Goal: Task Accomplishment & Management: Manage account settings

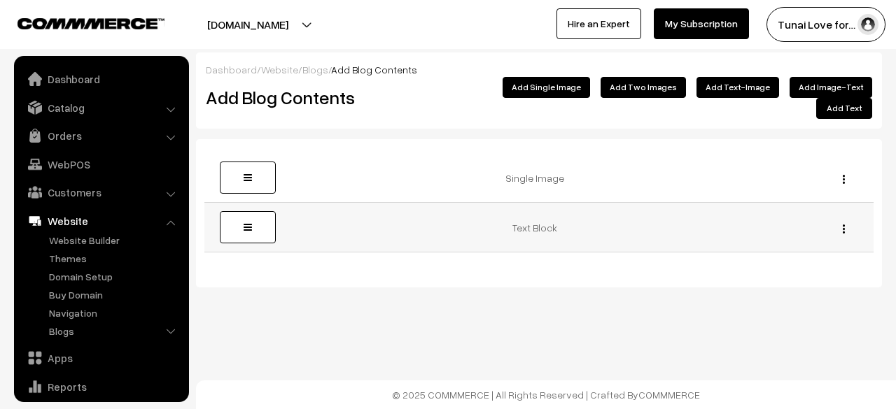
scroll to position [95, 0]
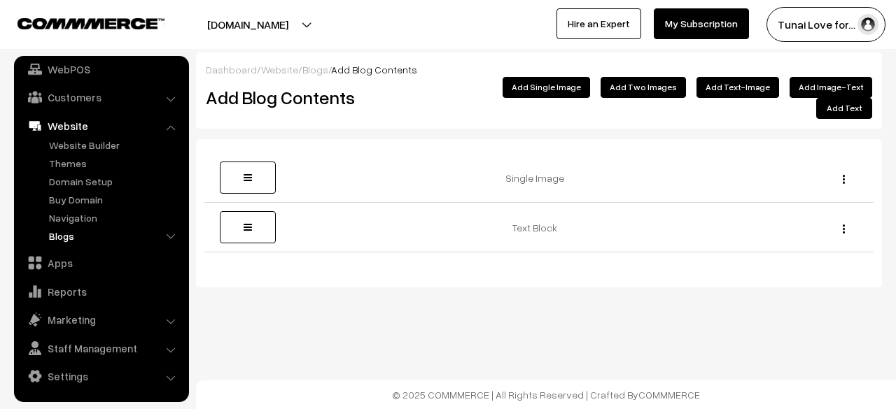
click at [77, 237] on link "Blogs" at bounding box center [114, 236] width 139 height 15
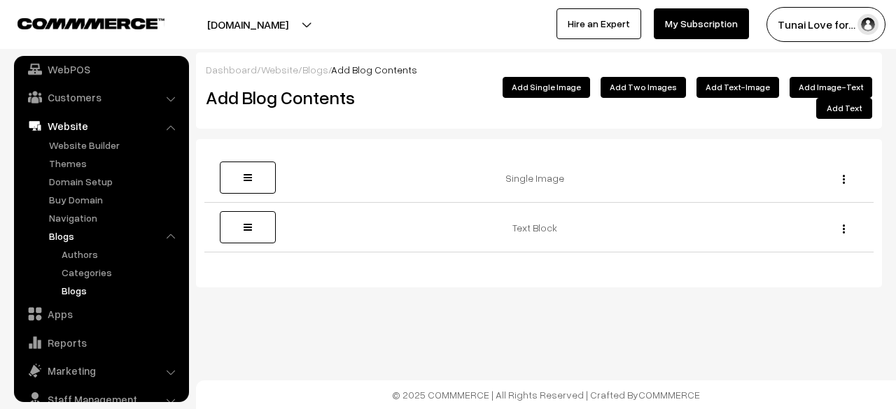
click at [90, 283] on link "Blogs" at bounding box center [121, 290] width 126 height 15
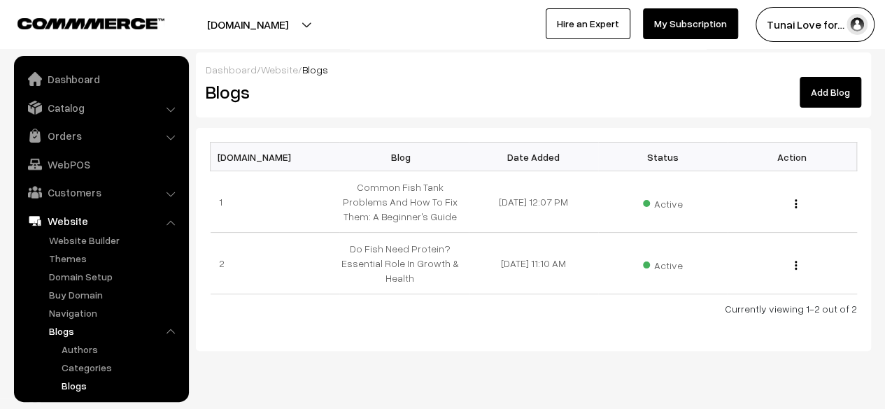
scroll to position [146, 0]
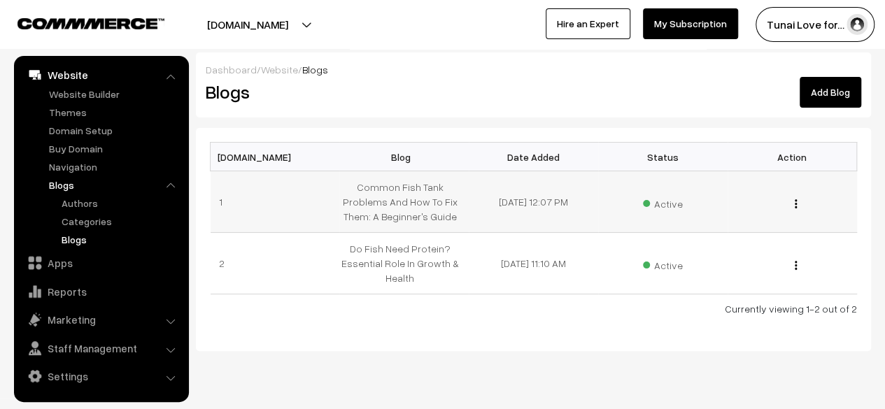
click at [795, 202] on img "button" at bounding box center [796, 203] width 2 height 9
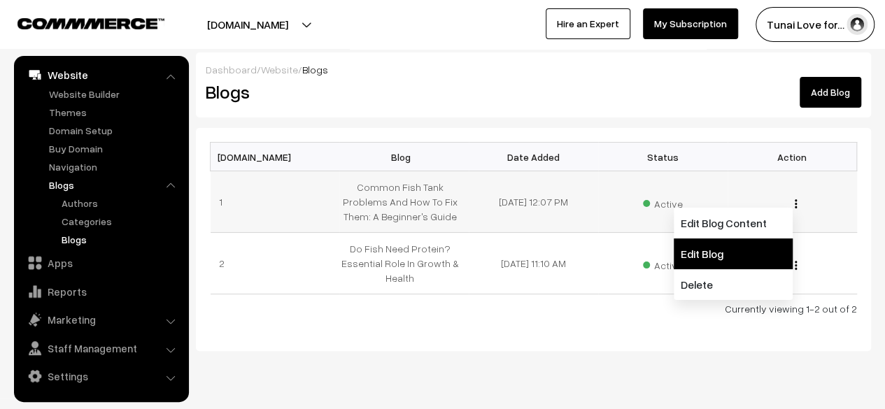
click at [753, 246] on link "Edit Blog" at bounding box center [733, 254] width 119 height 31
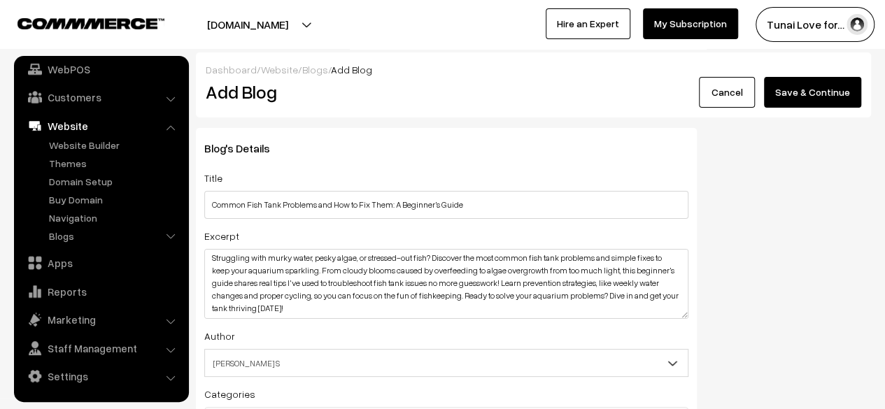
scroll to position [280, 0]
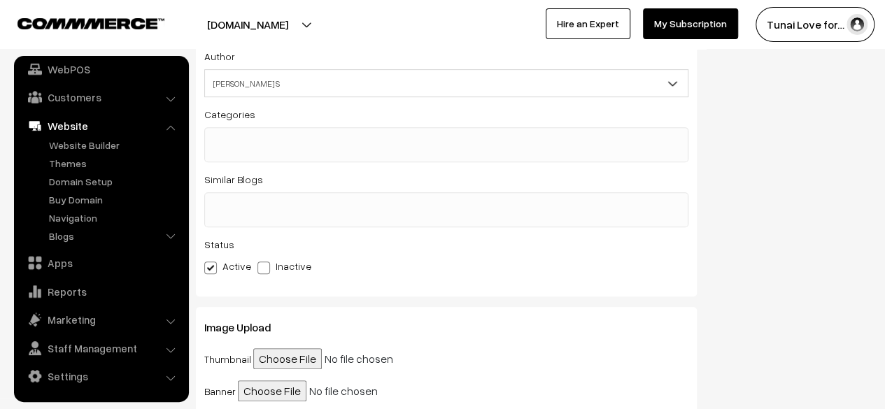
click at [262, 271] on span at bounding box center [264, 268] width 13 height 13
click at [262, 270] on input "Inactive" at bounding box center [262, 265] width 9 height 9
radio input "true"
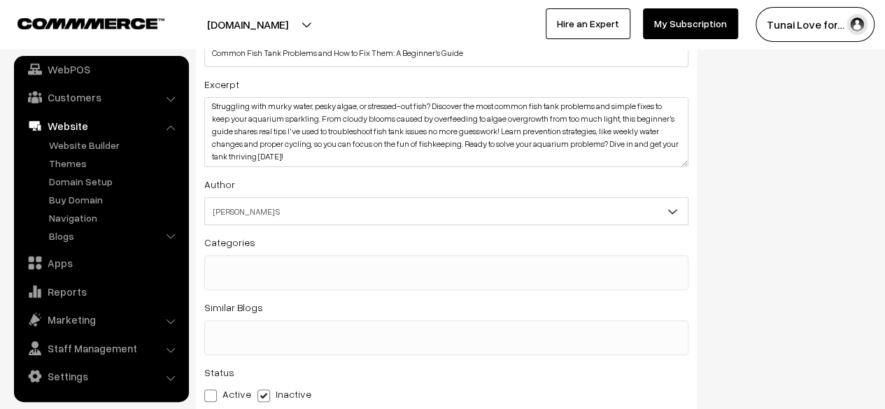
scroll to position [0, 0]
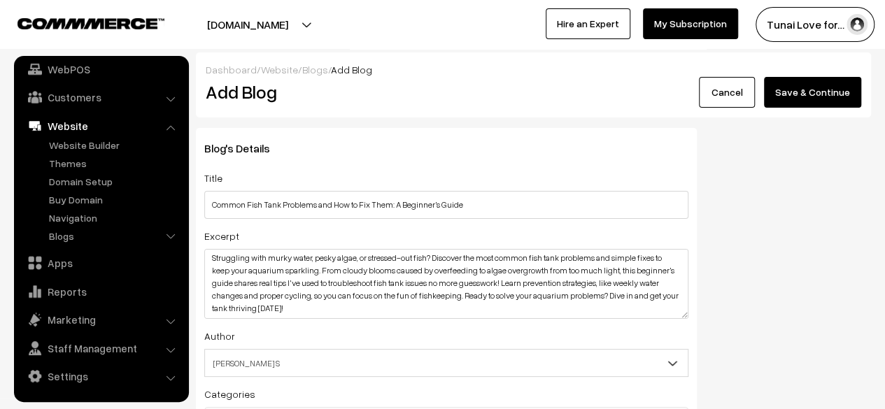
click at [787, 97] on button "Save & Continue" at bounding box center [812, 92] width 97 height 31
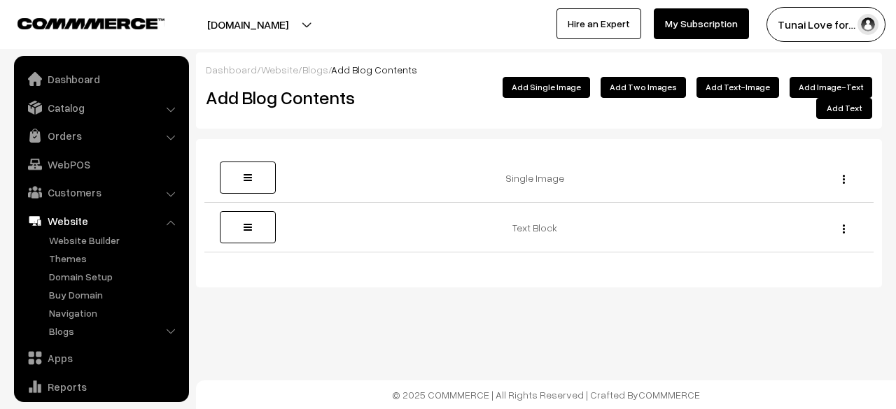
scroll to position [95, 0]
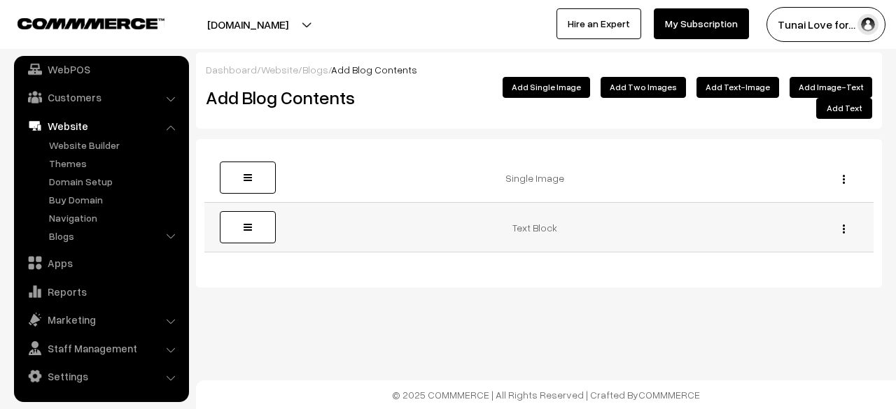
click at [844, 225] on img "button" at bounding box center [844, 229] width 2 height 9
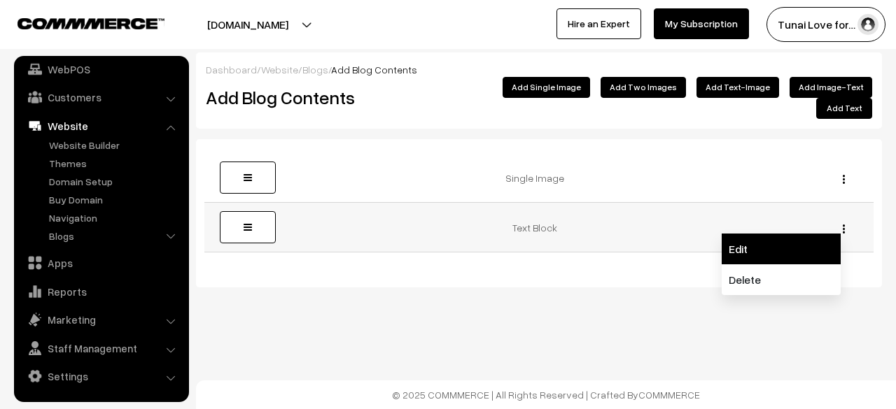
click at [740, 234] on link "Edit" at bounding box center [780, 249] width 119 height 31
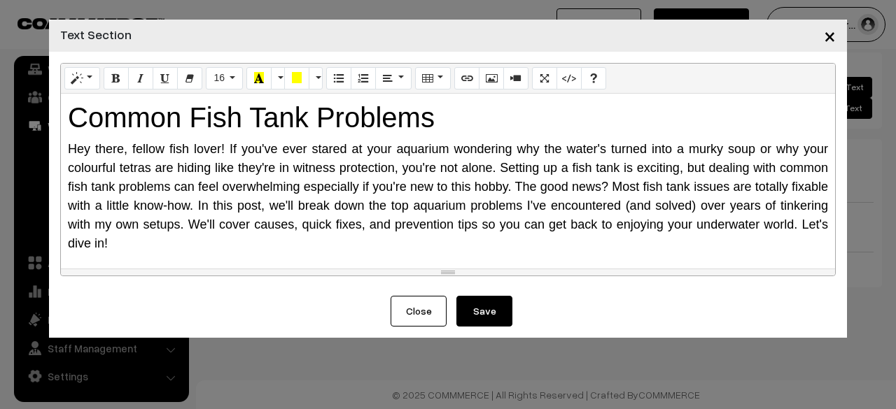
click at [442, 117] on h1 "Common Fish Tank Problems" at bounding box center [448, 118] width 760 height 34
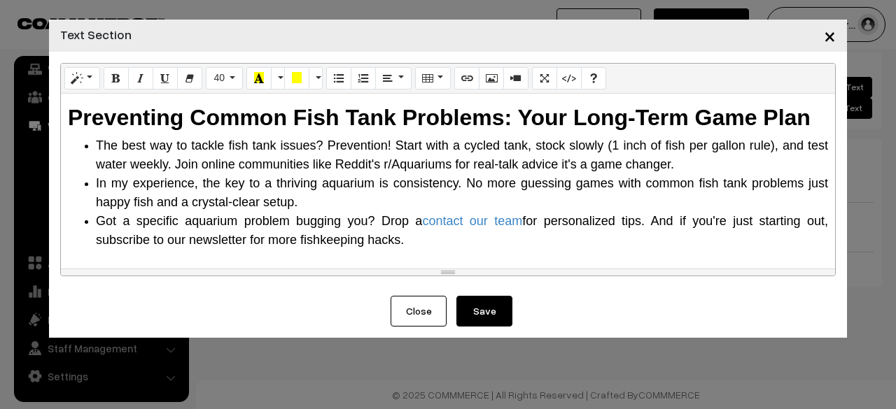
scroll to position [1427, 0]
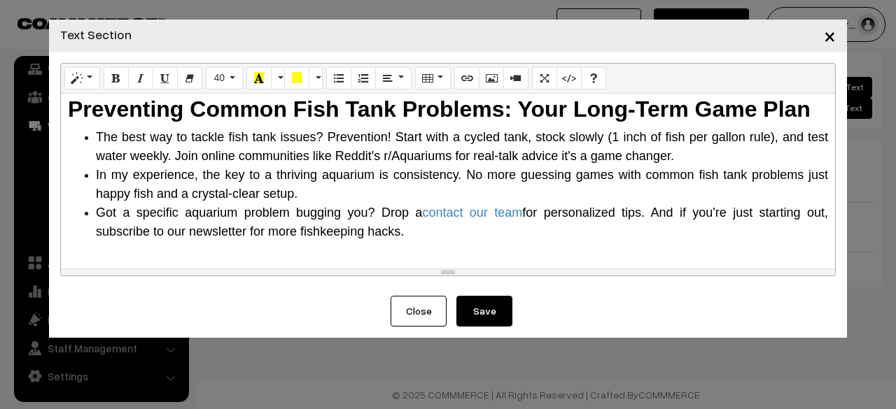
click at [481, 311] on button "Save" at bounding box center [484, 311] width 56 height 31
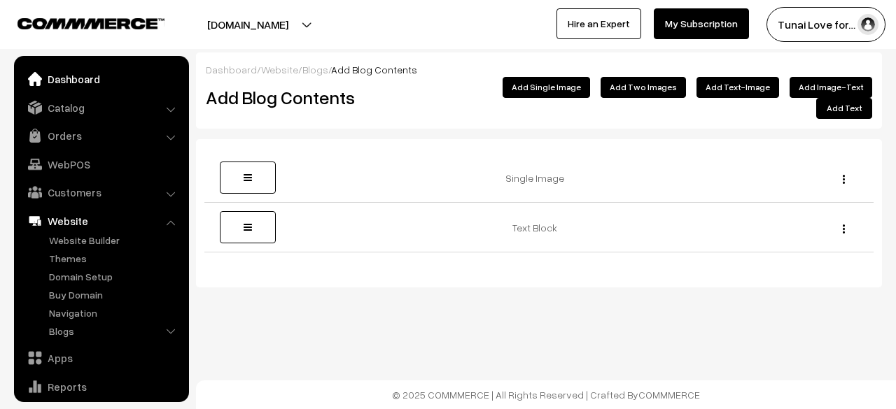
click at [77, 82] on link "Dashboard" at bounding box center [100, 78] width 167 height 25
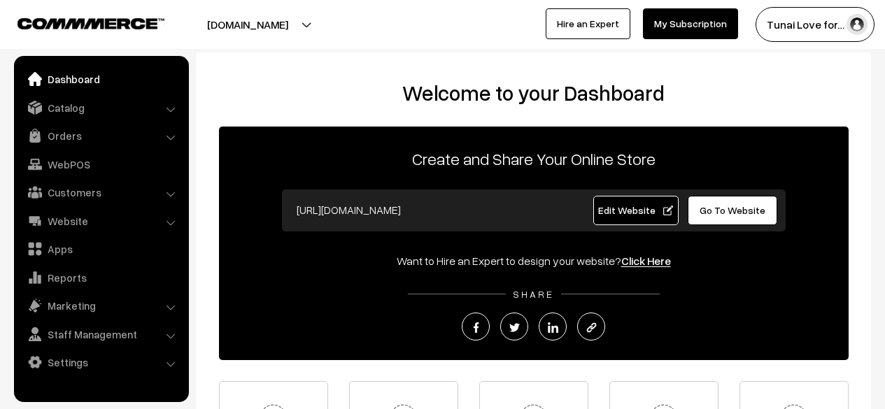
scroll to position [202, 0]
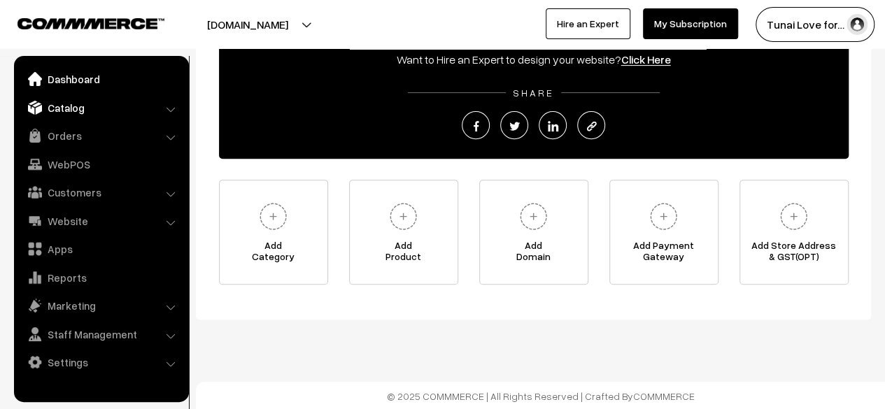
click at [106, 110] on link "Catalog" at bounding box center [100, 107] width 167 height 25
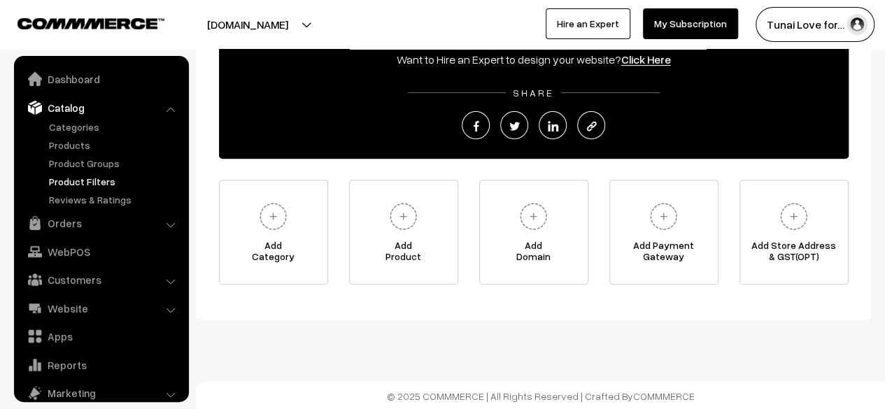
click at [85, 178] on link "Product Filters" at bounding box center [114, 181] width 139 height 15
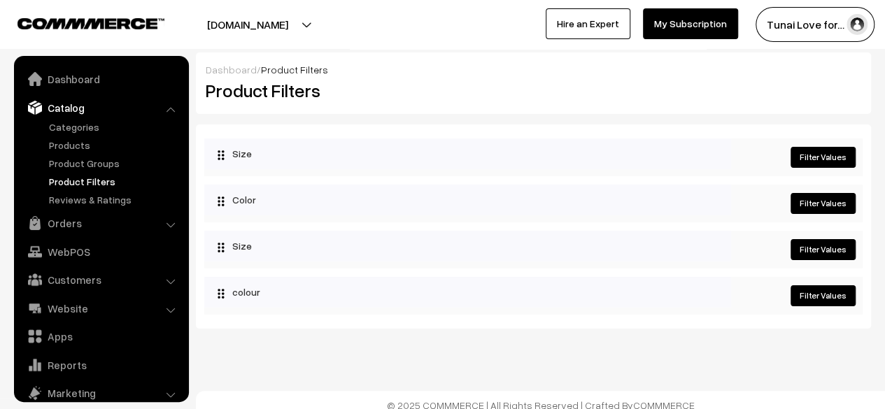
scroll to position [38, 0]
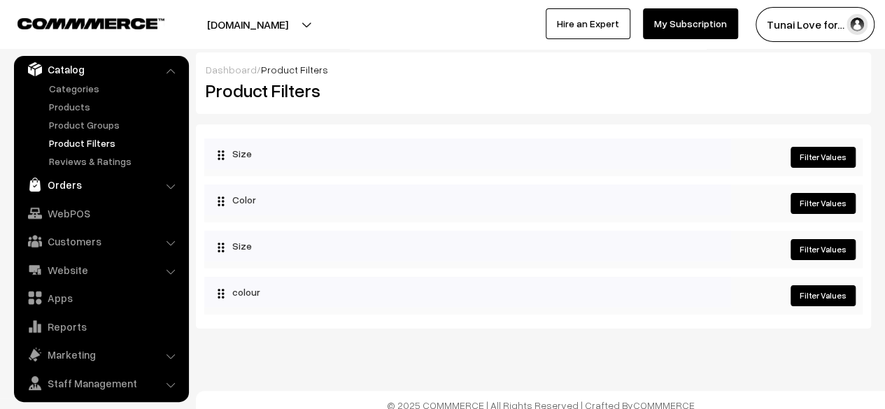
click at [84, 190] on link "Orders" at bounding box center [100, 184] width 167 height 25
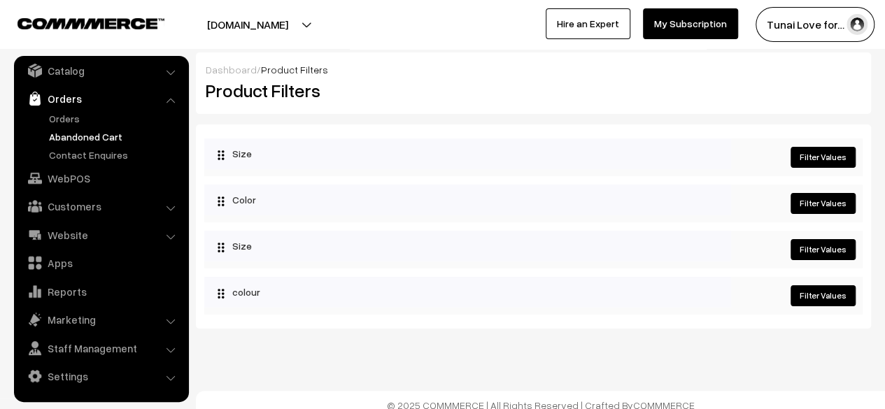
click at [97, 139] on link "Abandoned Cart" at bounding box center [114, 136] width 139 height 15
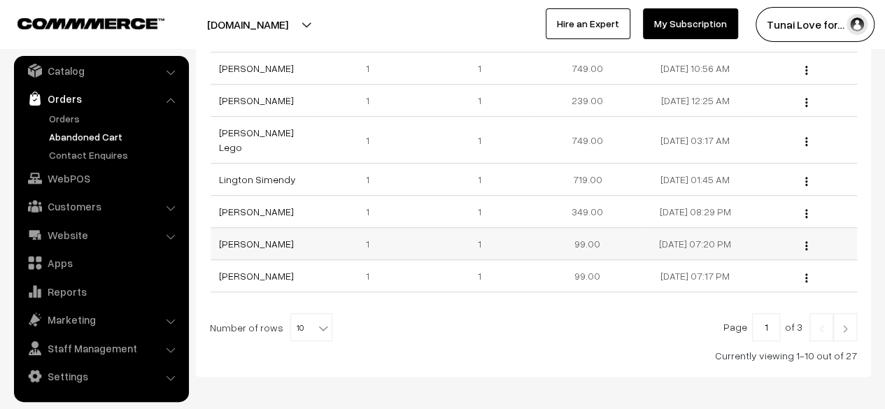
scroll to position [280, 0]
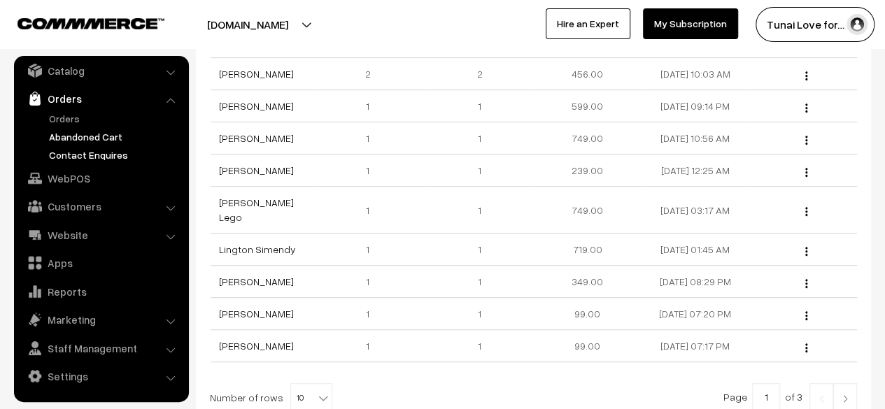
click at [101, 157] on link "Contact Enquires" at bounding box center [114, 155] width 139 height 15
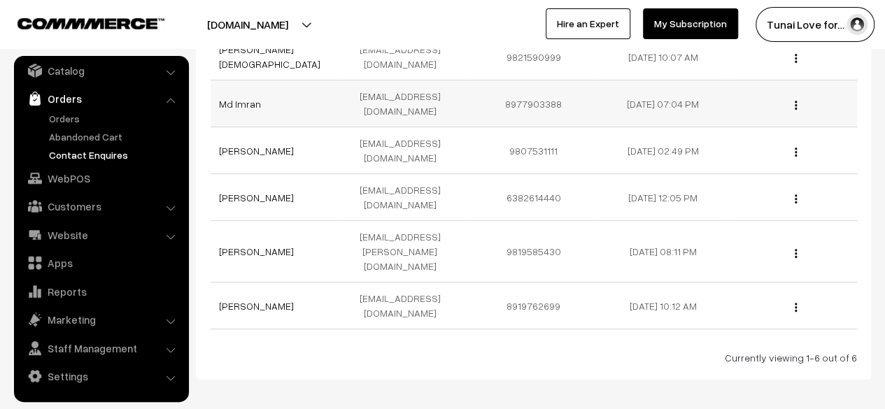
scroll to position [73, 0]
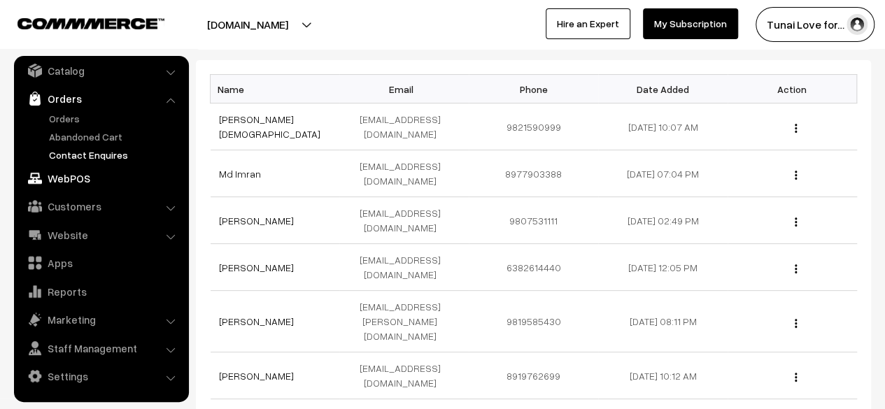
click at [70, 174] on link "WebPOS" at bounding box center [100, 178] width 167 height 25
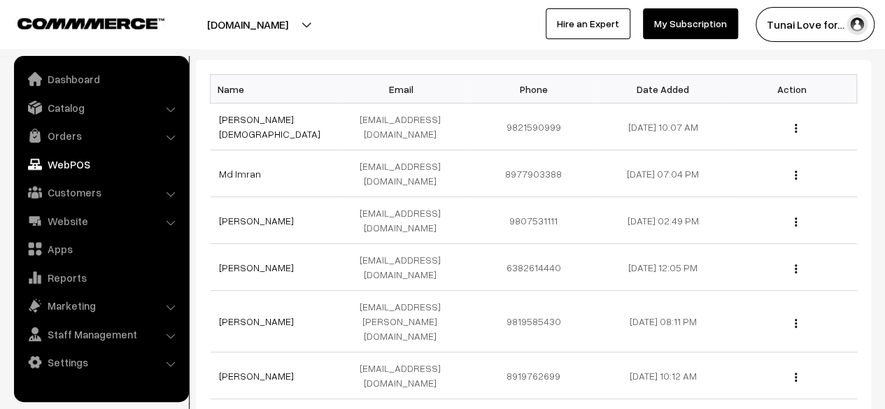
scroll to position [0, 0]
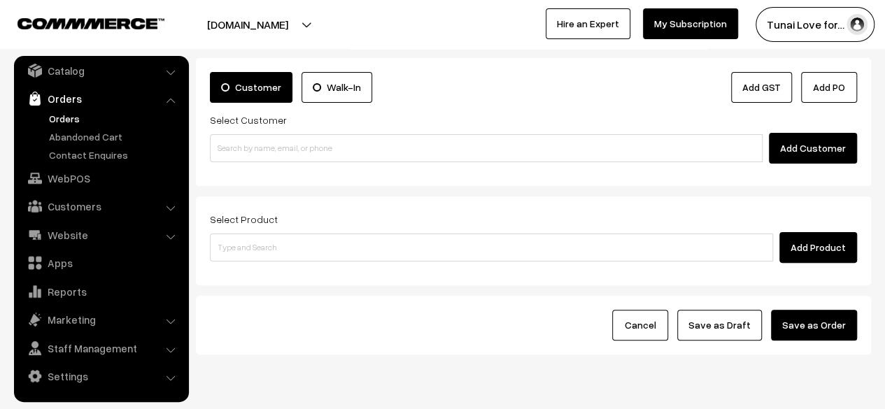
scroll to position [115, 0]
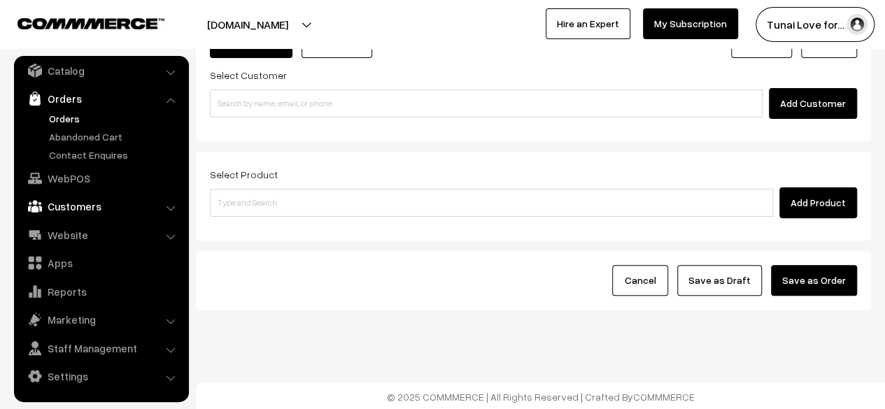
click at [69, 211] on link "Customers" at bounding box center [100, 206] width 167 height 25
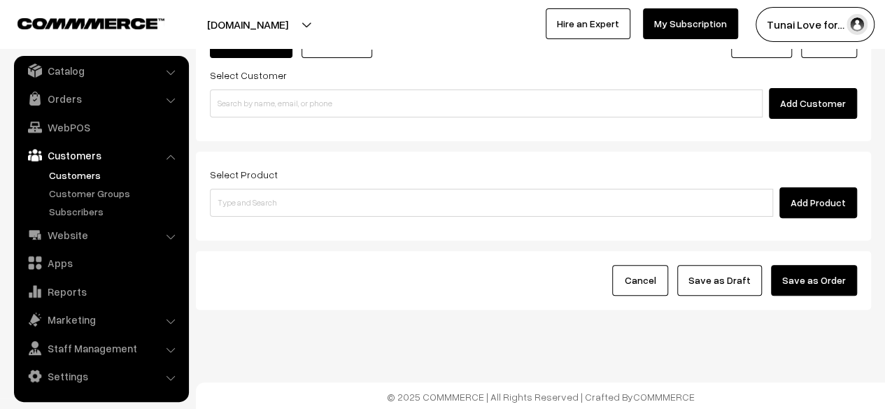
click at [71, 178] on link "Customers" at bounding box center [114, 175] width 139 height 15
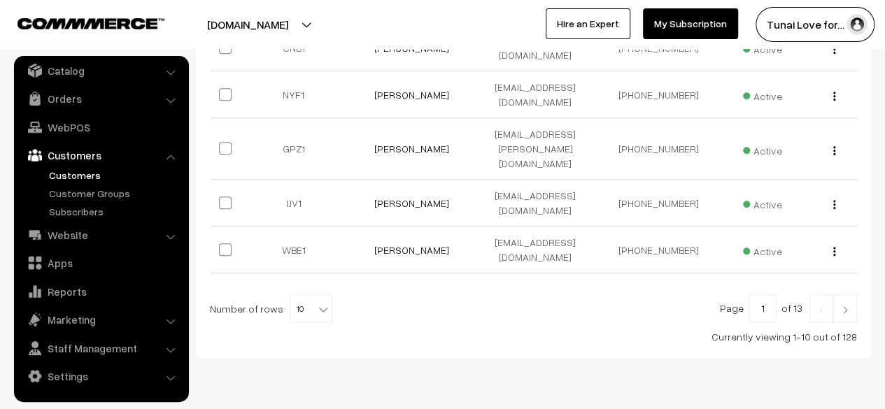
scroll to position [520, 0]
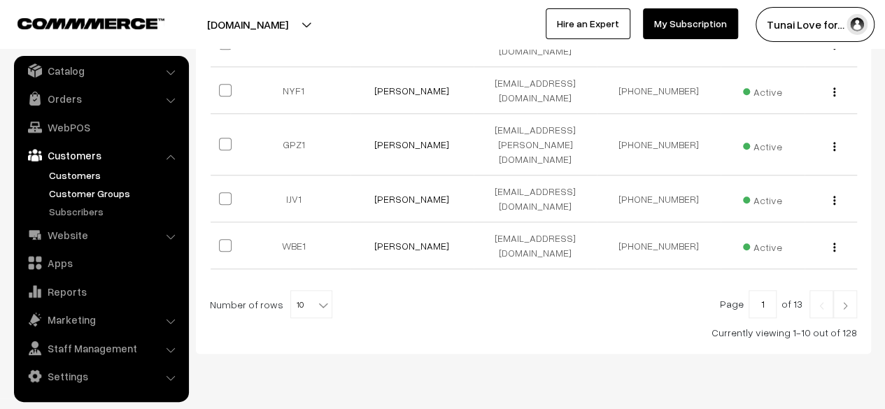
click at [106, 186] on link "Customer Groups" at bounding box center [114, 193] width 139 height 15
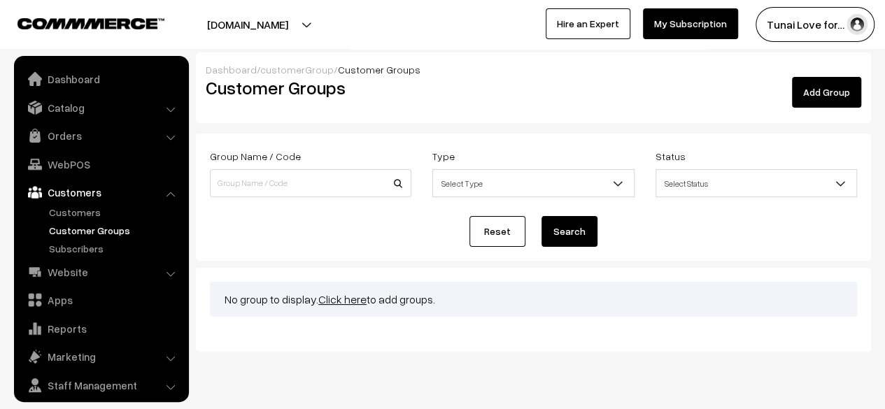
scroll to position [37, 0]
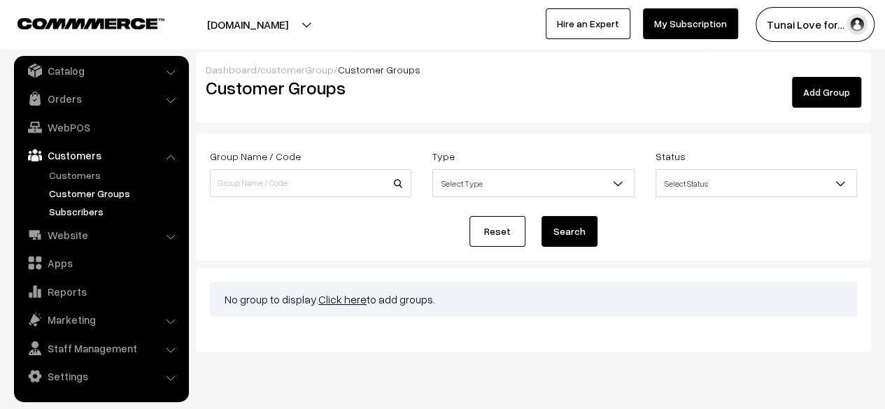
click at [95, 215] on link "Subscribers" at bounding box center [114, 211] width 139 height 15
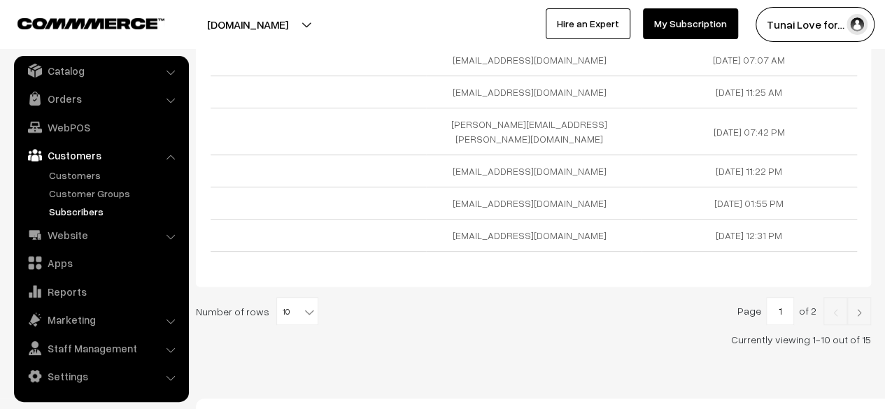
scroll to position [253, 0]
click at [59, 235] on link "Website" at bounding box center [100, 235] width 167 height 25
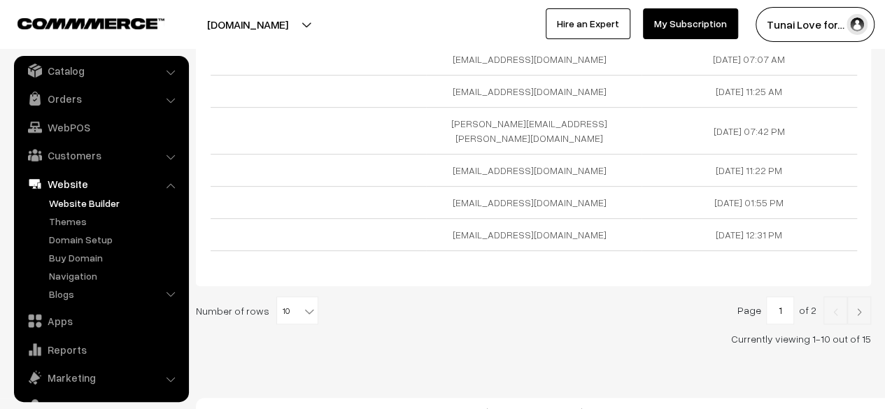
click at [76, 205] on link "Website Builder" at bounding box center [114, 203] width 139 height 15
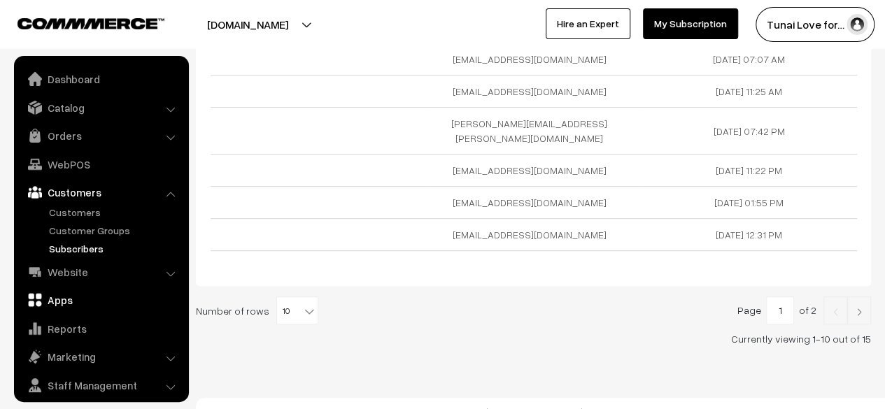
scroll to position [37, 0]
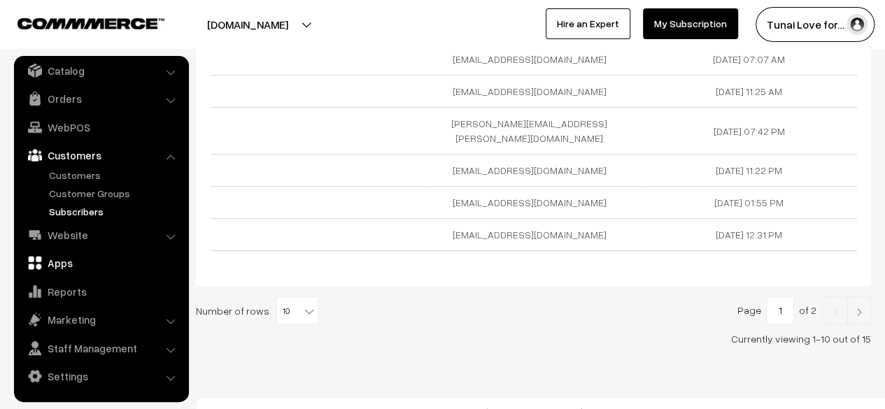
click at [81, 265] on link "Apps" at bounding box center [100, 263] width 167 height 25
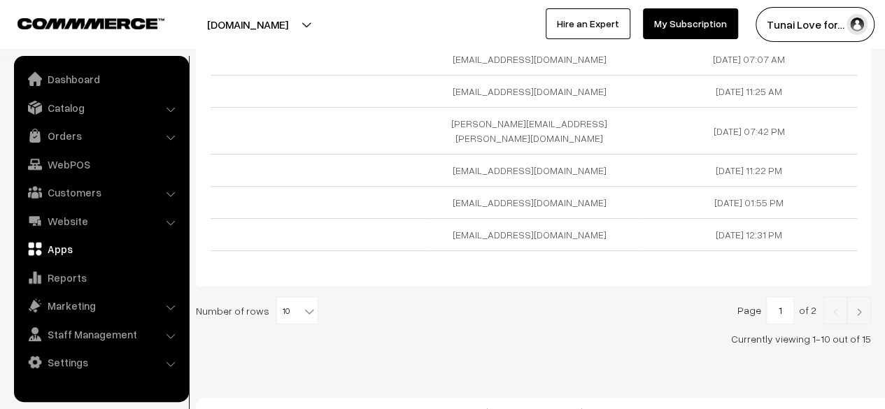
scroll to position [0, 0]
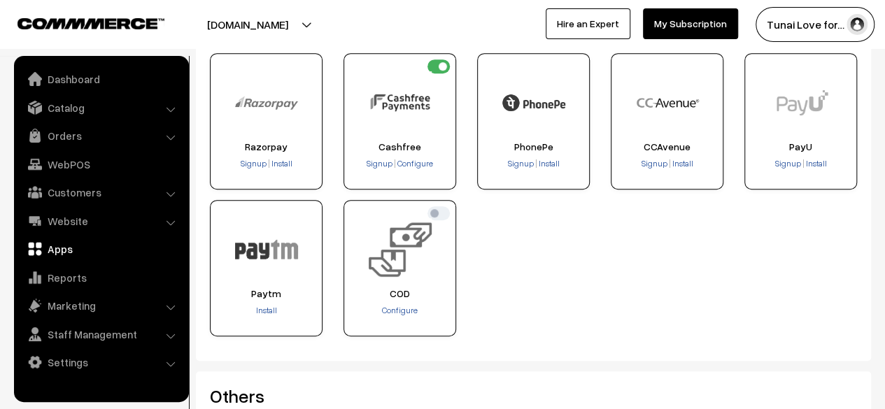
scroll to position [280, 0]
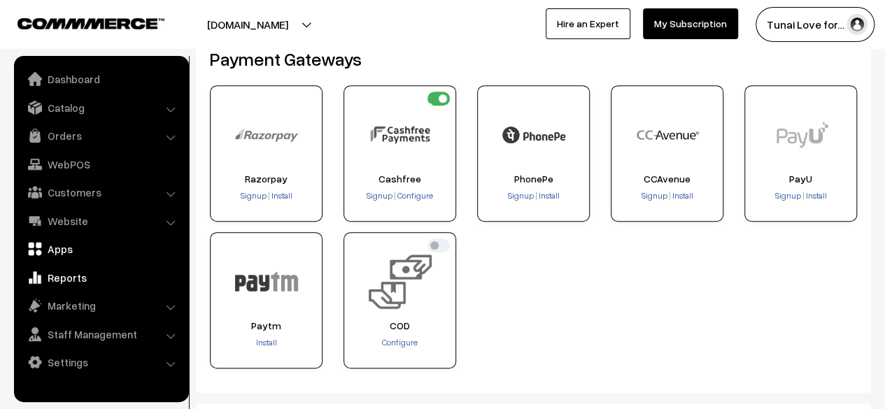
click at [48, 273] on link "Reports" at bounding box center [100, 277] width 167 height 25
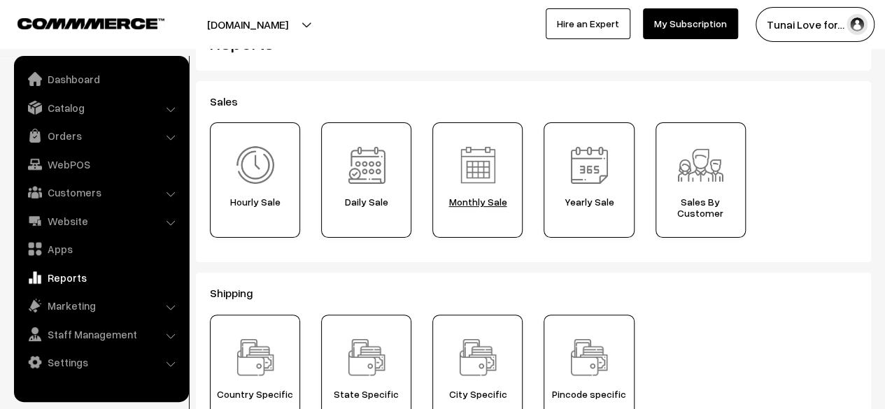
scroll to position [140, 0]
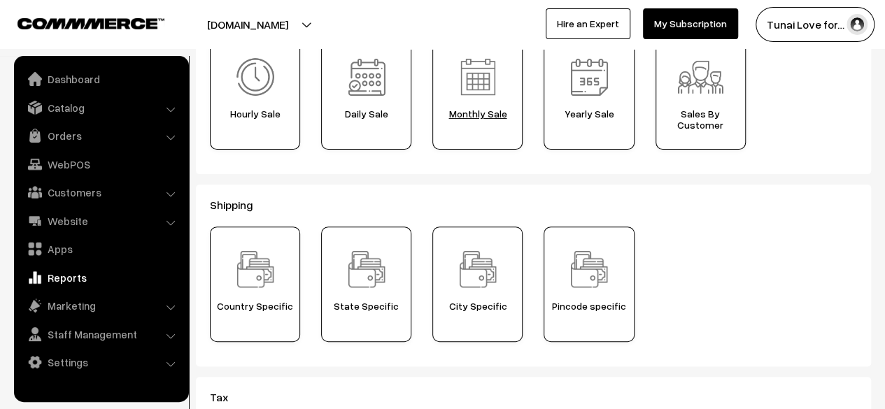
click at [486, 115] on span "Monthly Sale" at bounding box center [477, 113] width 80 height 11
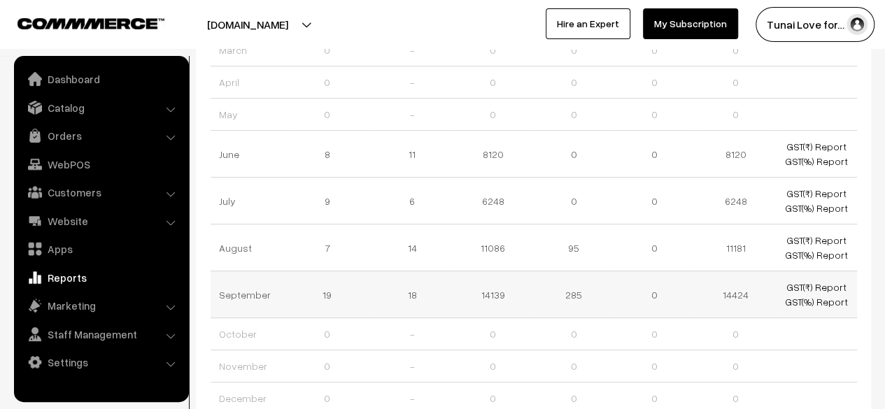
scroll to position [348, 0]
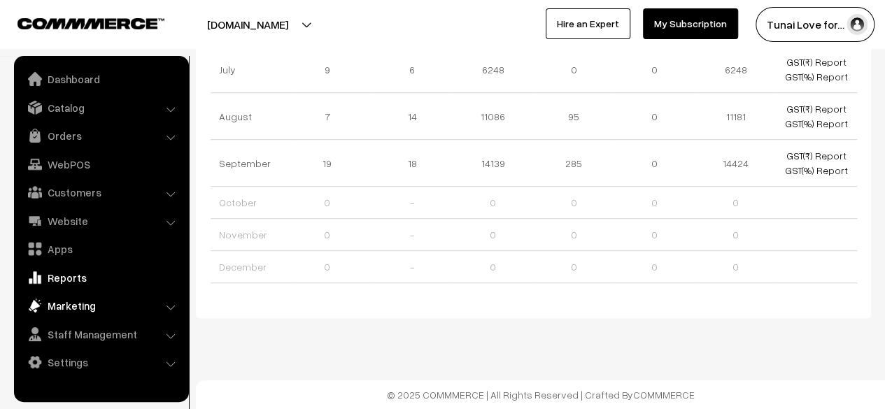
click at [87, 310] on link "Marketing" at bounding box center [100, 305] width 167 height 25
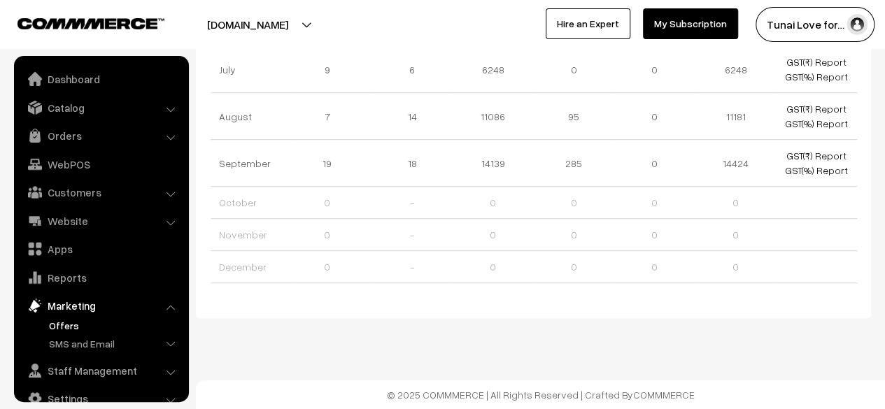
click at [86, 320] on link "Offers" at bounding box center [114, 325] width 139 height 15
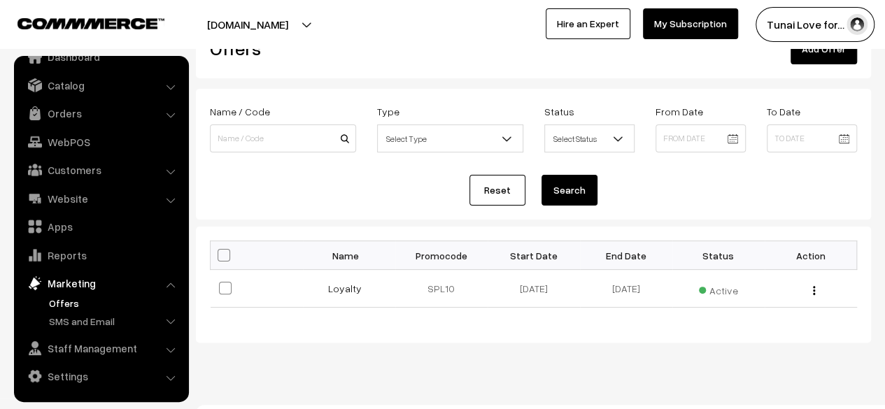
scroll to position [71, 0]
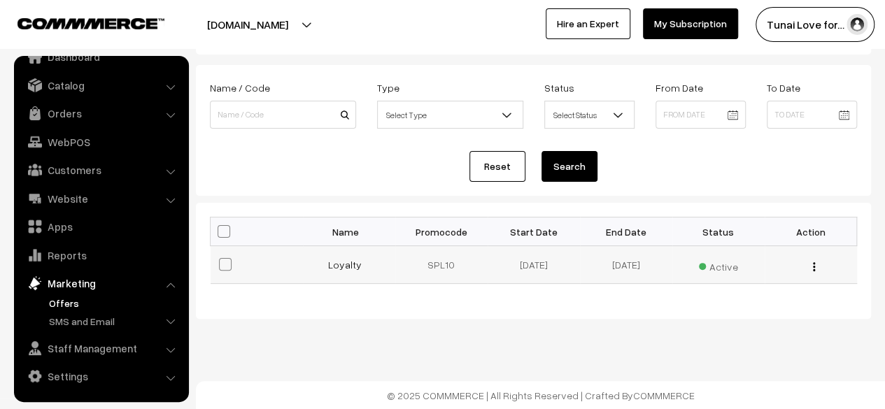
click at [816, 262] on div "Edit" at bounding box center [811, 265] width 76 height 15
click at [813, 262] on img "button" at bounding box center [814, 266] width 2 height 9
click at [651, 189] on form "Name / Code Type Select Type Flat Percentage Free Shipping Buy X get Y Offers S…" at bounding box center [533, 130] width 675 height 131
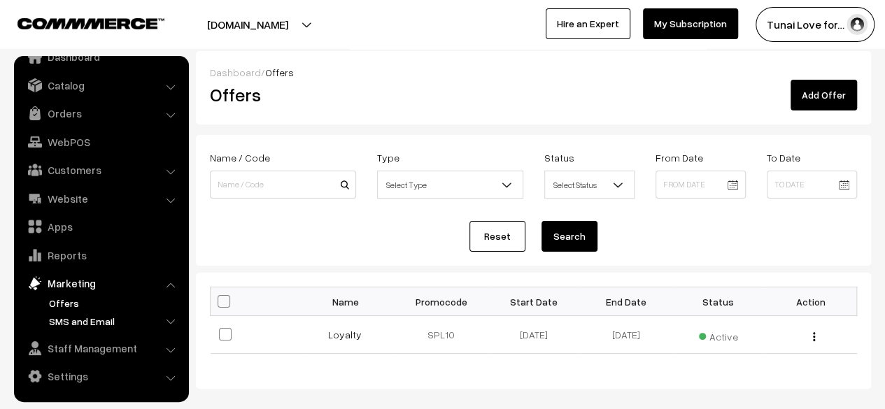
click at [86, 318] on link "SMS and Email" at bounding box center [114, 321] width 139 height 15
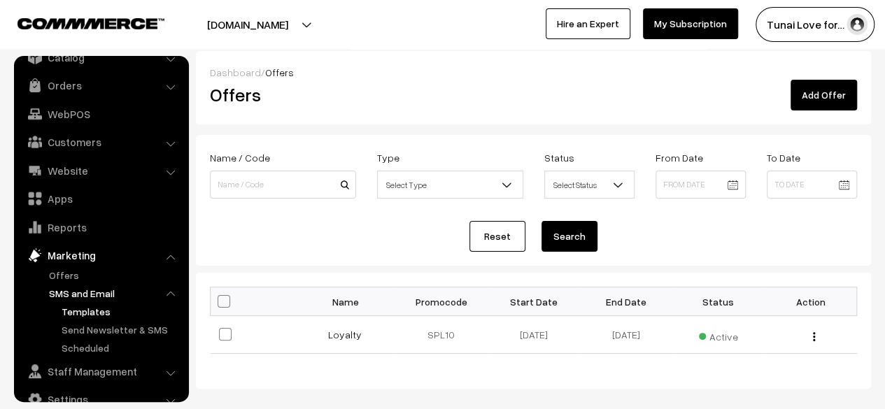
scroll to position [73, 0]
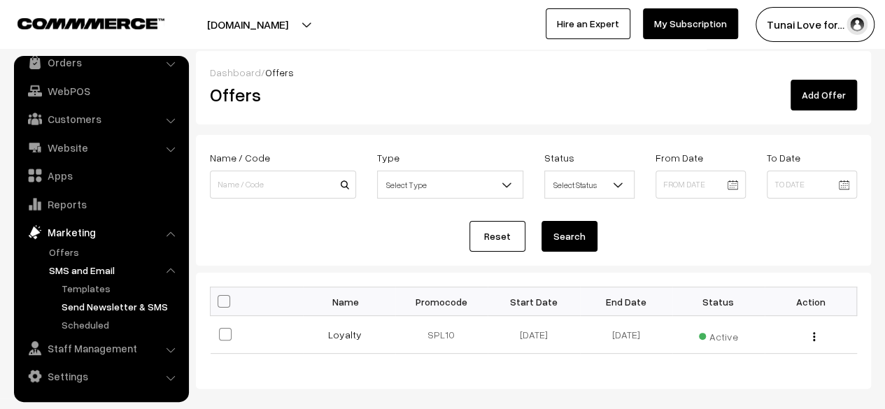
click at [83, 307] on link "Send Newsletter & SMS" at bounding box center [121, 307] width 126 height 15
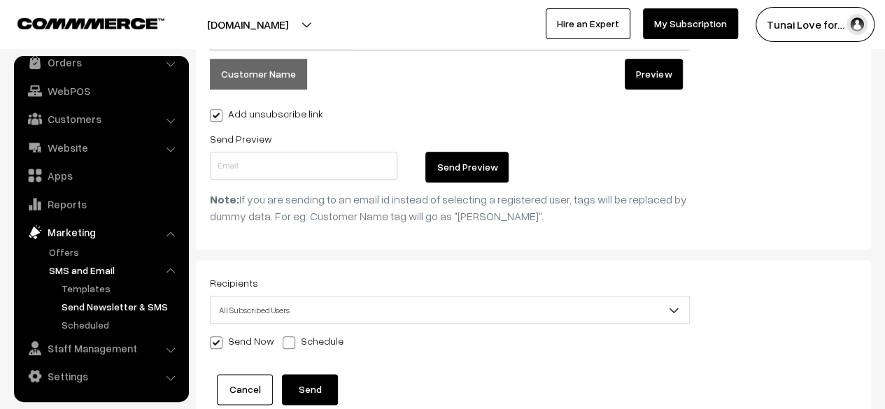
scroll to position [700, 0]
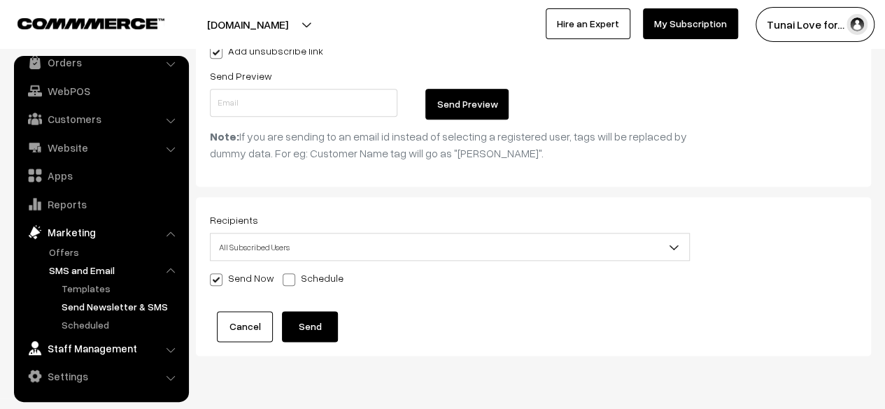
click at [120, 346] on link "Staff Management" at bounding box center [100, 348] width 167 height 25
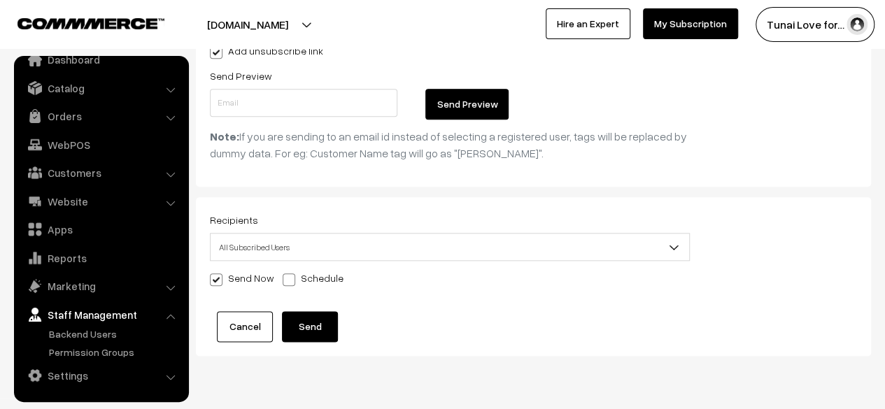
scroll to position [19, 0]
click at [95, 337] on link "Backend Users" at bounding box center [114, 335] width 139 height 15
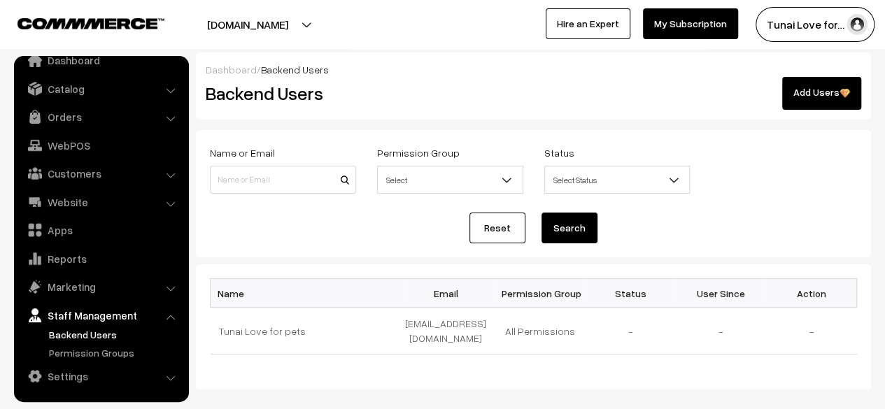
scroll to position [55, 0]
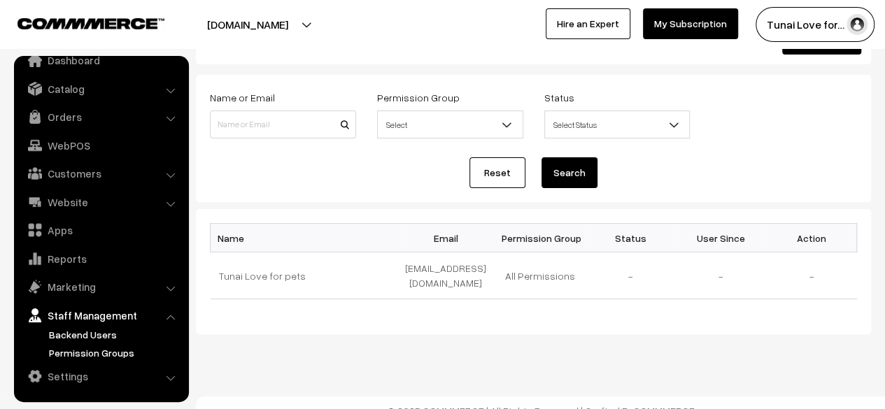
click at [85, 348] on link "Permission Groups" at bounding box center [114, 353] width 139 height 15
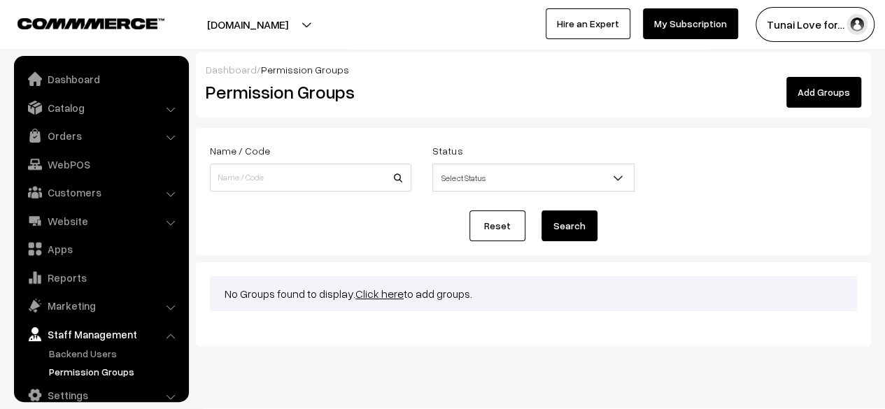
scroll to position [19, 0]
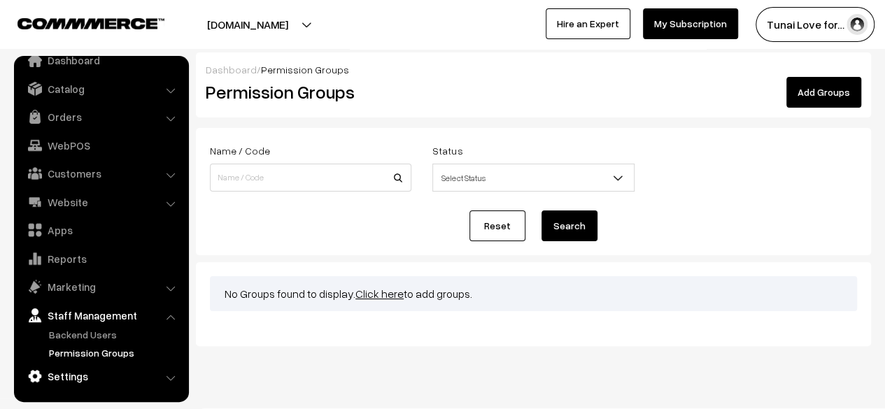
click at [97, 386] on link "Settings" at bounding box center [100, 376] width 167 height 25
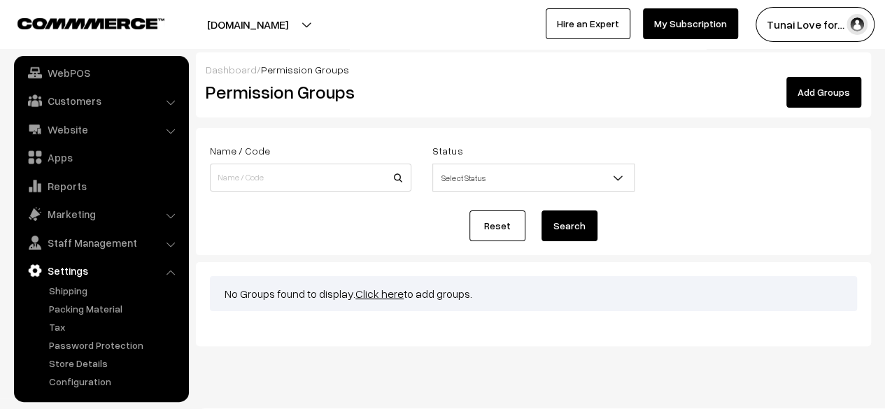
scroll to position [27, 0]
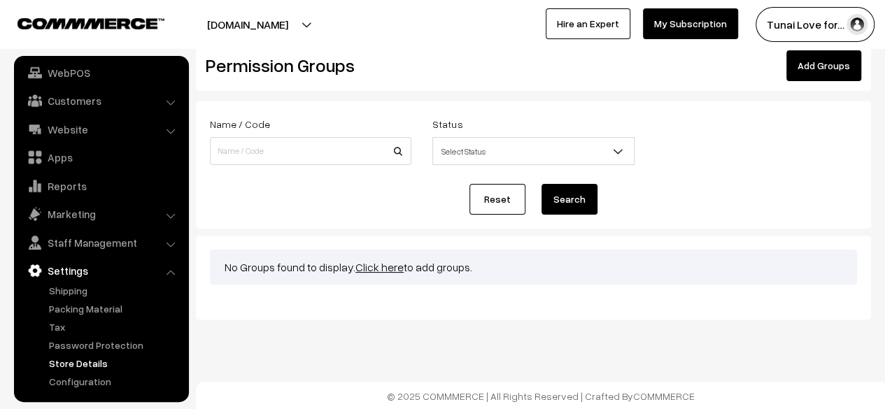
click at [79, 360] on link "Store Details" at bounding box center [114, 363] width 139 height 15
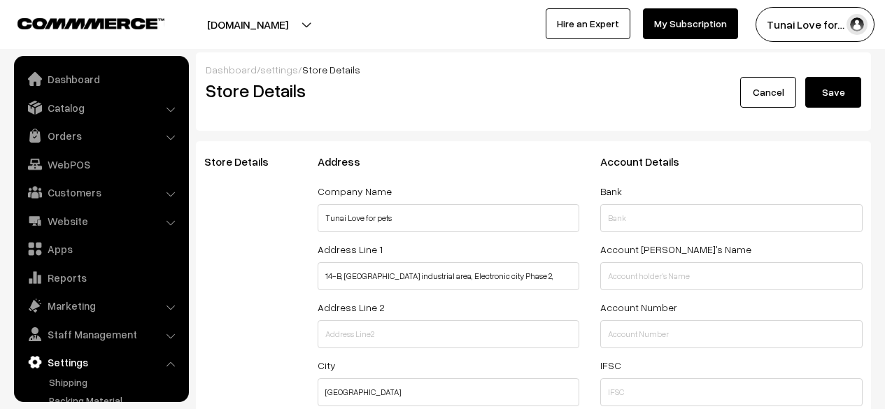
select select "99"
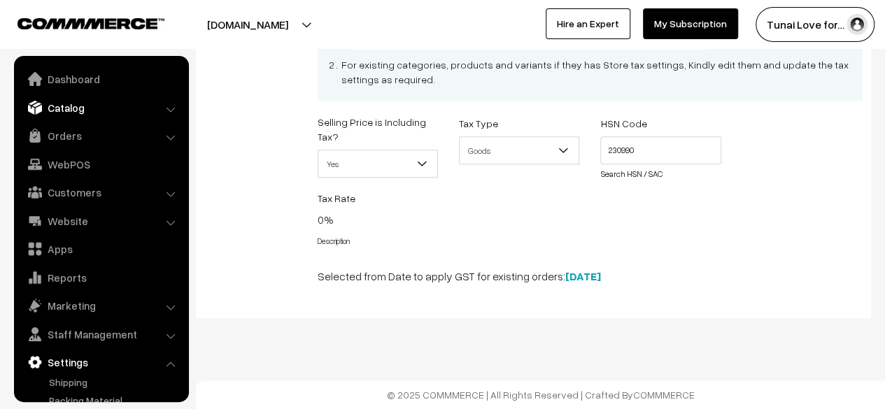
click at [82, 101] on link "Catalog" at bounding box center [100, 107] width 167 height 25
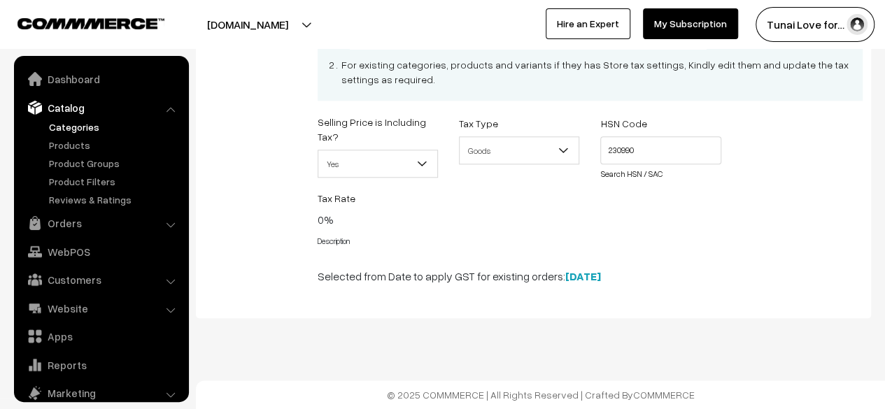
click at [78, 125] on link "Categories" at bounding box center [114, 127] width 139 height 15
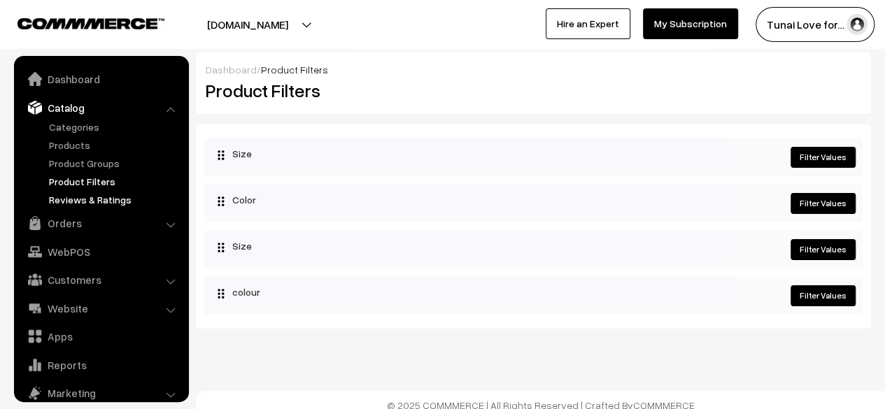
scroll to position [38, 0]
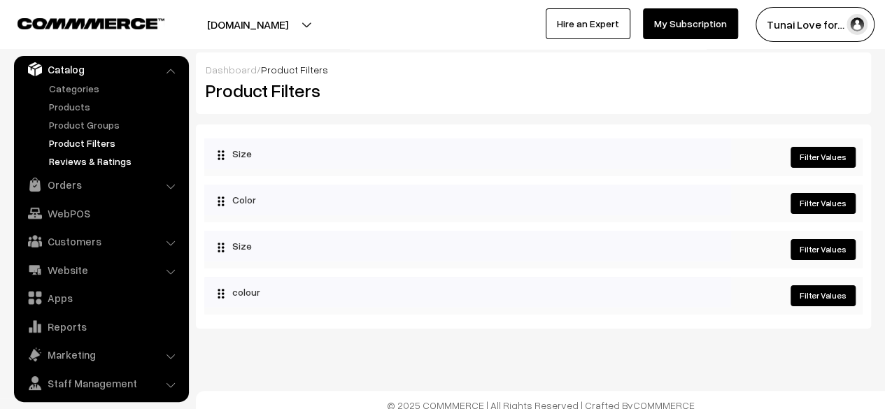
click at [101, 155] on link "Reviews & Ratings" at bounding box center [114, 161] width 139 height 15
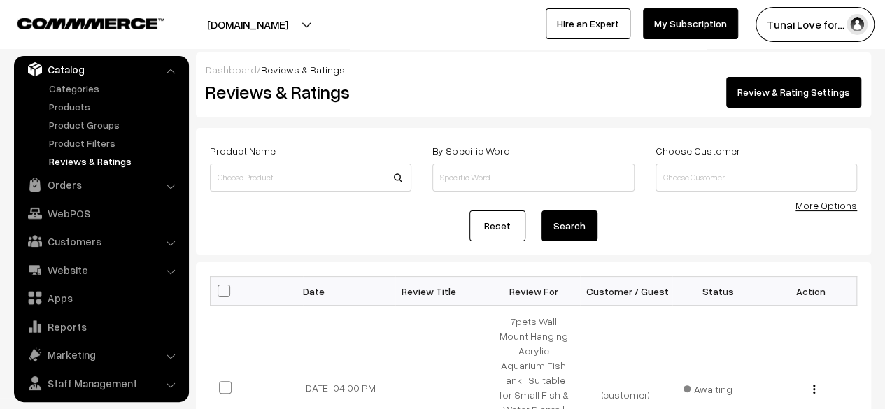
click at [816, 208] on link "More Options" at bounding box center [827, 205] width 62 height 12
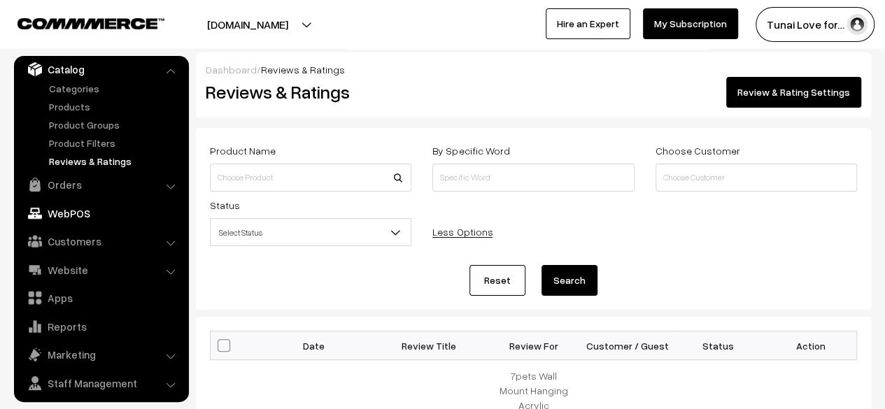
click at [87, 220] on link "WebPOS" at bounding box center [100, 213] width 167 height 25
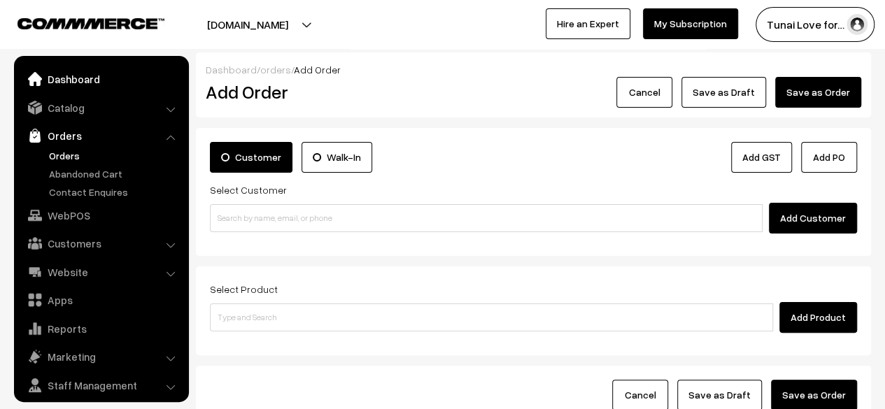
click at [89, 78] on link "Dashboard" at bounding box center [100, 78] width 167 height 25
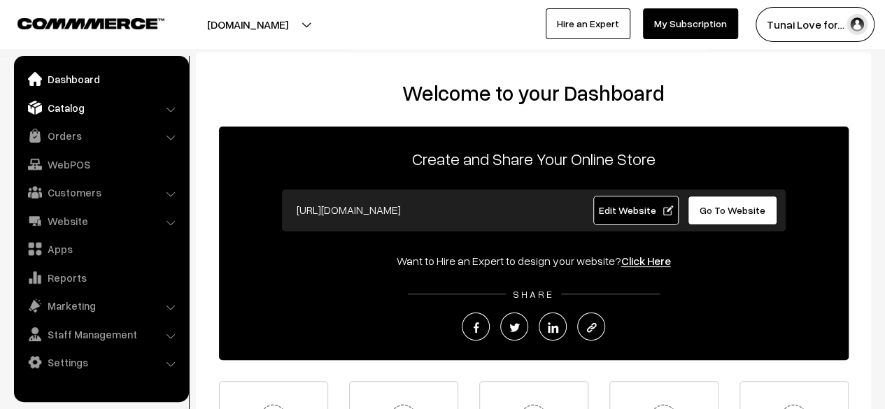
click at [70, 108] on link "Catalog" at bounding box center [100, 107] width 167 height 25
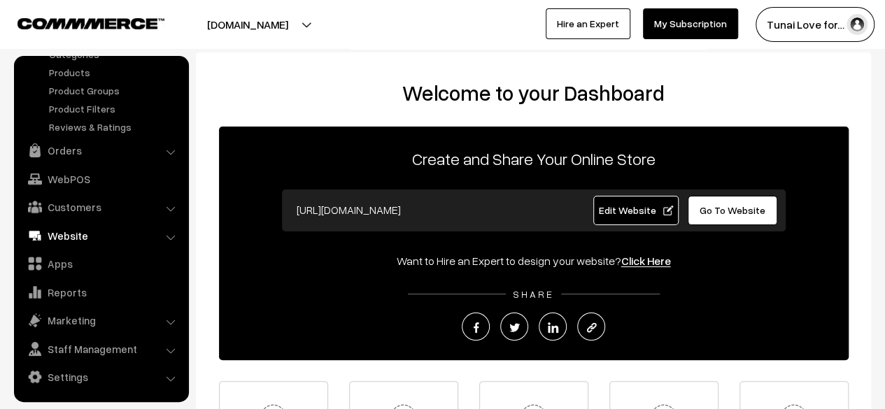
scroll to position [73, 0]
click at [57, 324] on link "Marketing" at bounding box center [100, 319] width 167 height 25
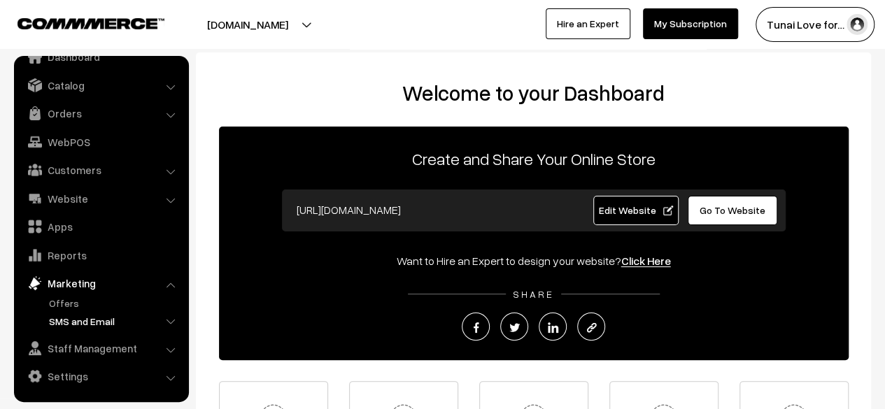
scroll to position [140, 0]
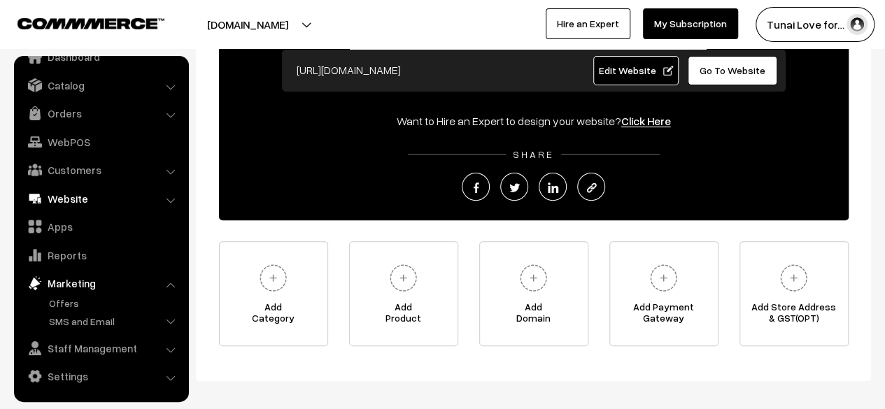
click at [108, 204] on link "Website" at bounding box center [100, 198] width 167 height 25
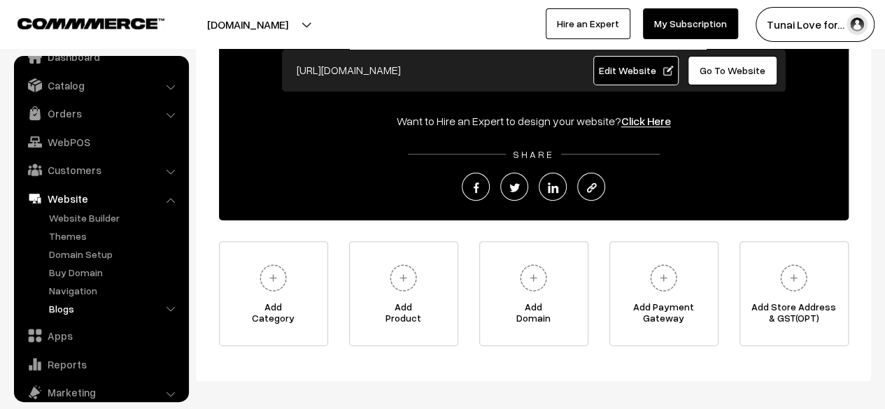
click at [47, 310] on link "Blogs" at bounding box center [114, 309] width 139 height 15
click at [83, 363] on link "Blogs" at bounding box center [121, 363] width 126 height 15
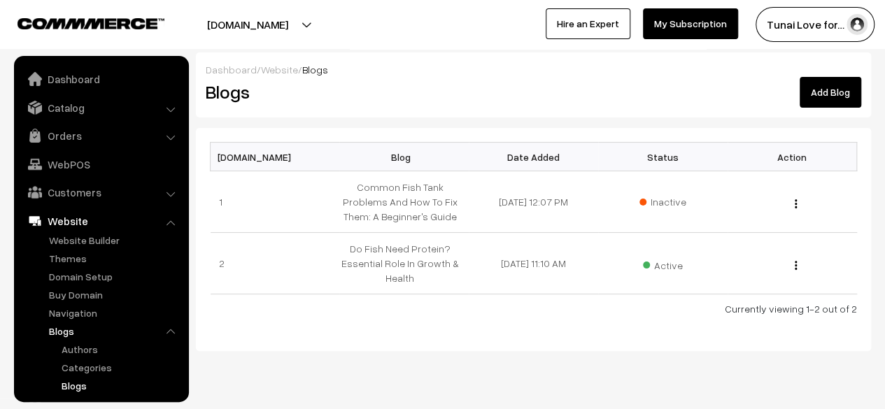
scroll to position [146, 0]
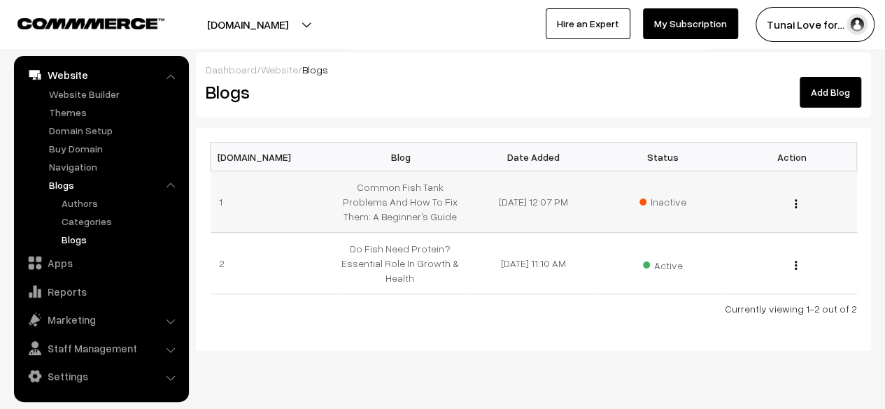
click at [675, 201] on span "Inactive" at bounding box center [663, 202] width 46 height 15
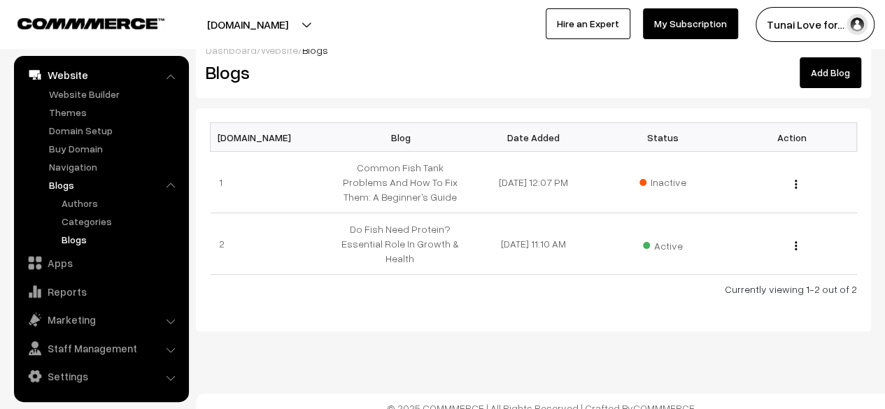
scroll to position [31, 0]
